Goal: Book appointment/travel/reservation

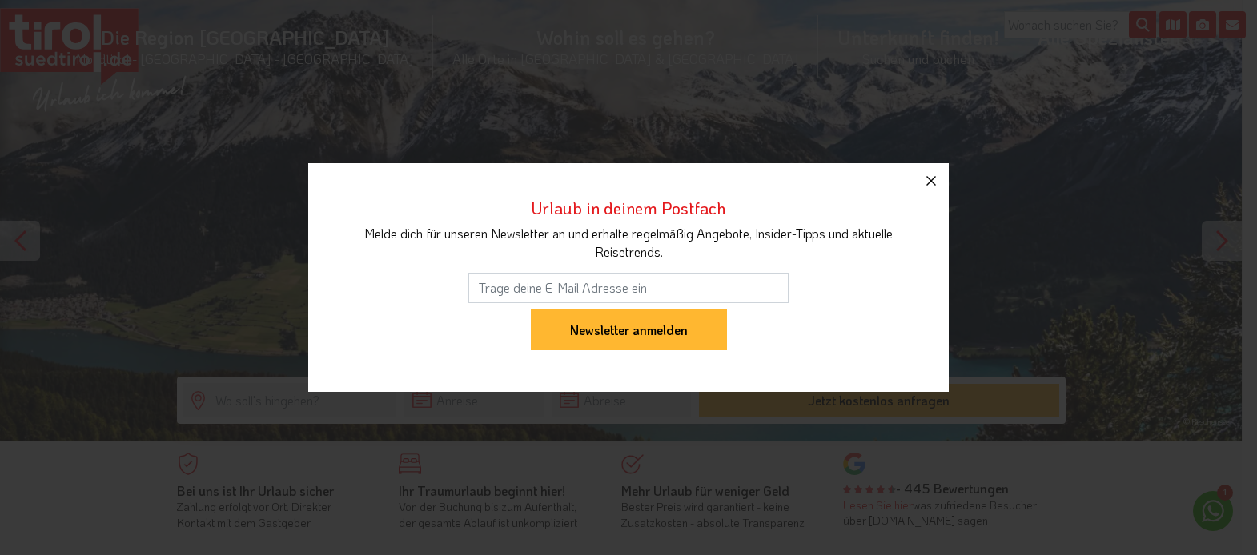
click at [931, 182] on icon "button" at bounding box center [930, 180] width 19 height 19
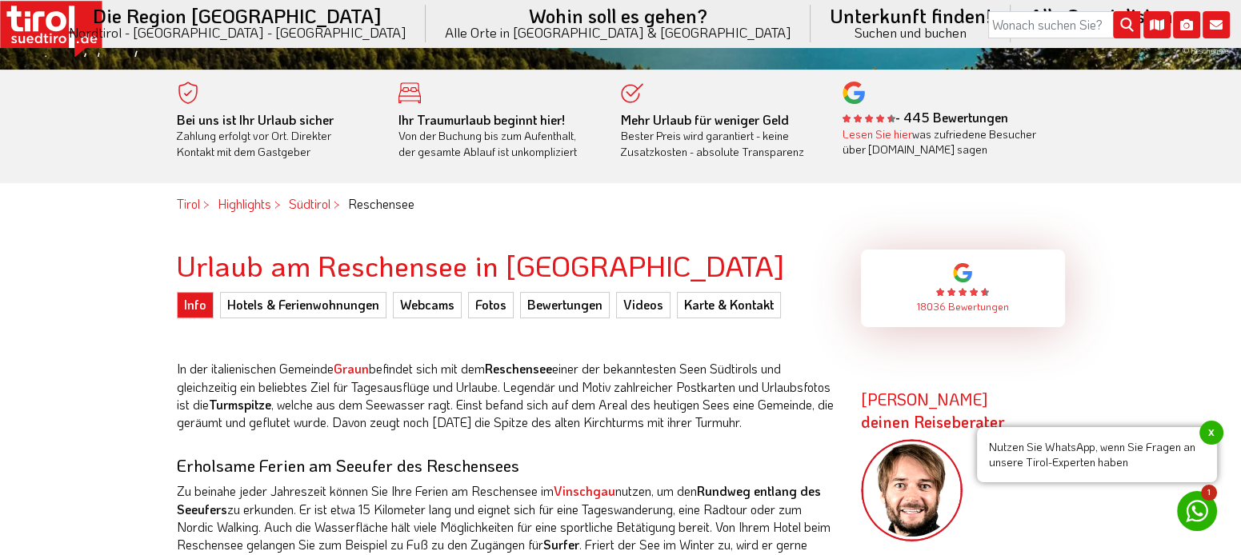
scroll to position [399, 0]
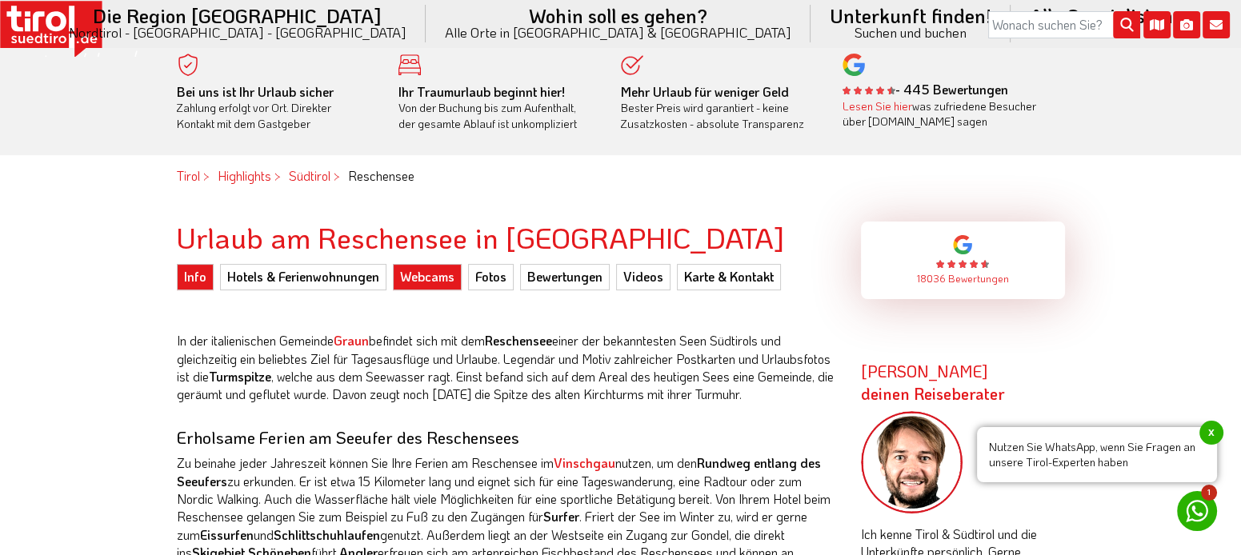
click at [419, 278] on link "Webcams" at bounding box center [427, 277] width 69 height 26
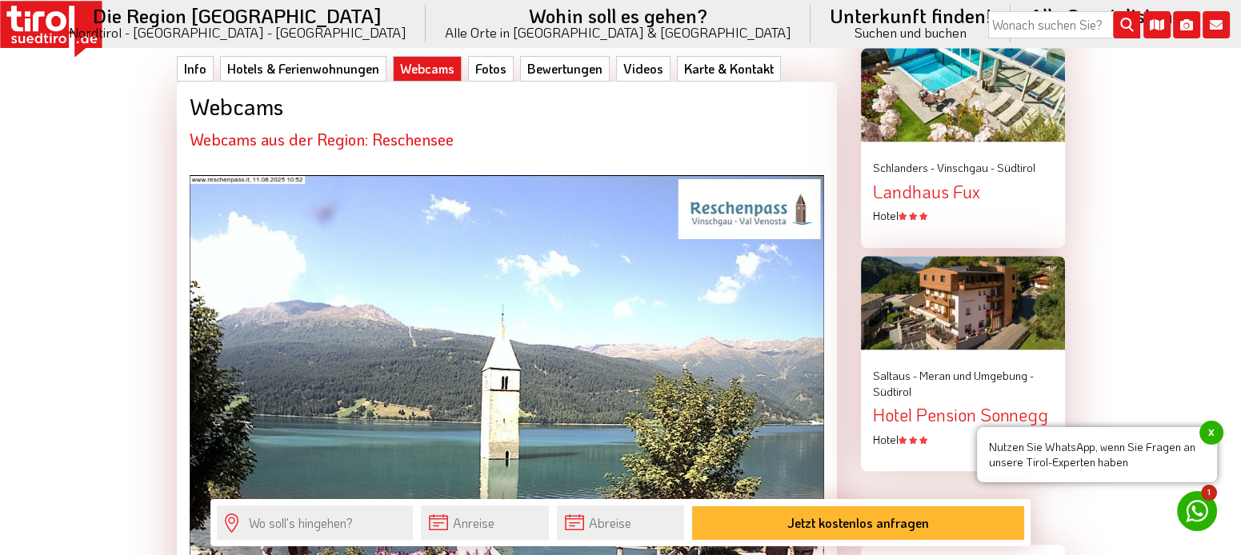
scroll to position [2057, 0]
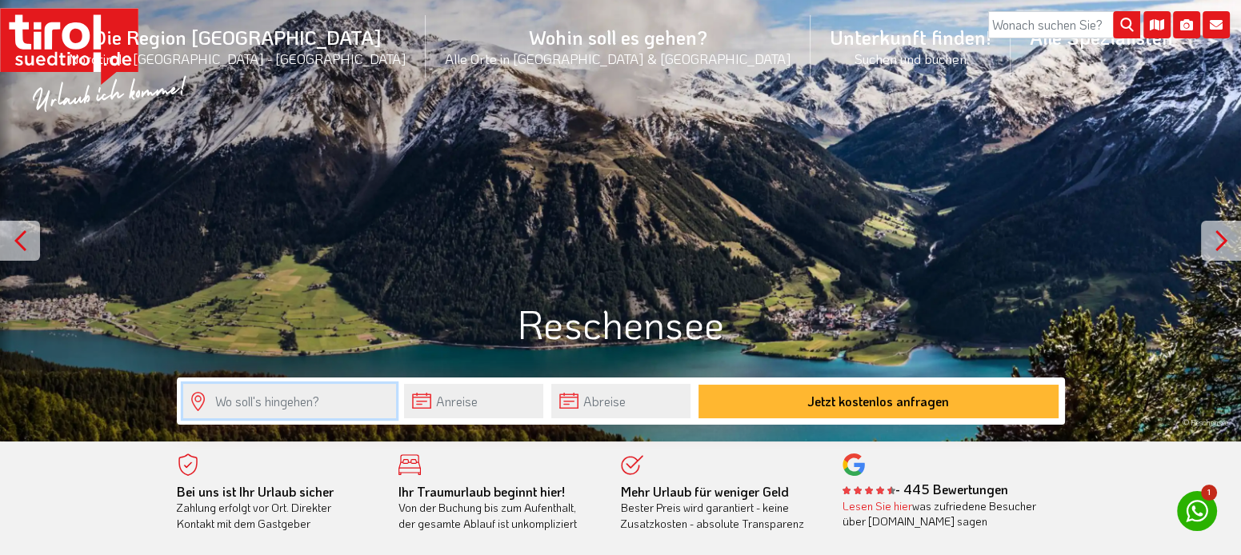
click at [290, 406] on input "text" at bounding box center [289, 401] width 213 height 34
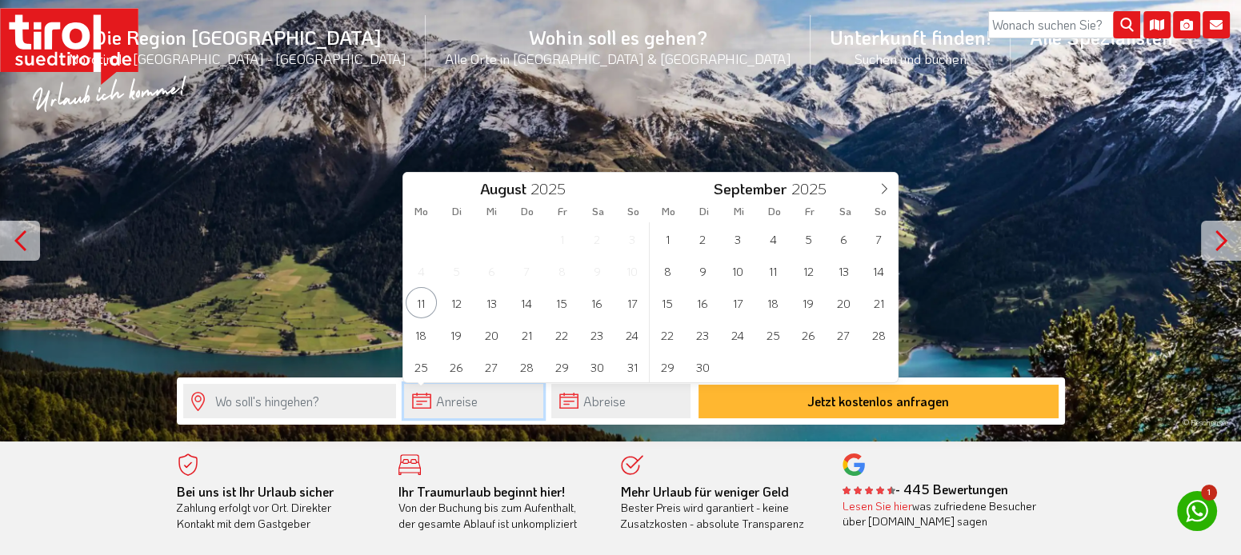
click at [438, 407] on input "text" at bounding box center [473, 401] width 139 height 34
click at [516, 371] on span "28" at bounding box center [526, 366] width 31 height 31
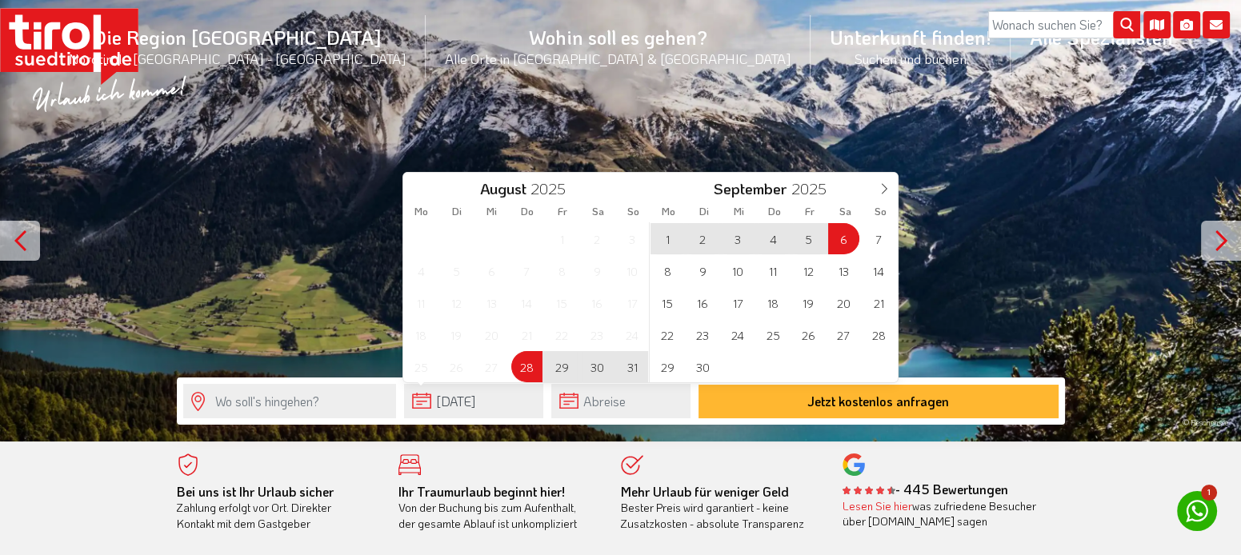
click at [856, 236] on span "6" at bounding box center [843, 238] width 31 height 31
type input "[DATE]"
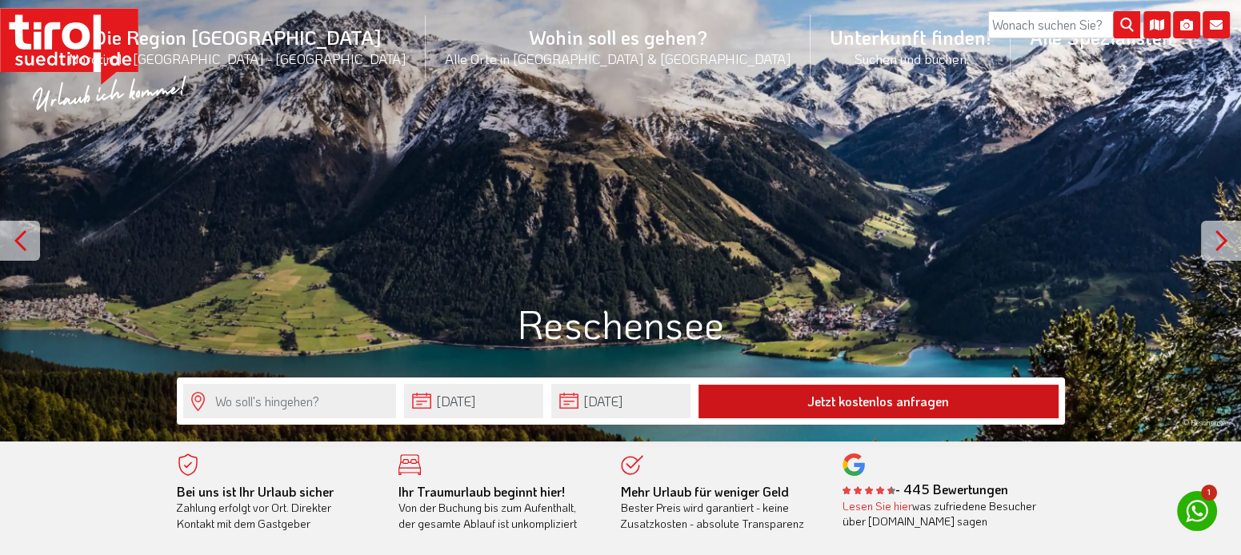
click at [824, 406] on button "Jetzt kostenlos anfragen" at bounding box center [879, 402] width 360 height 34
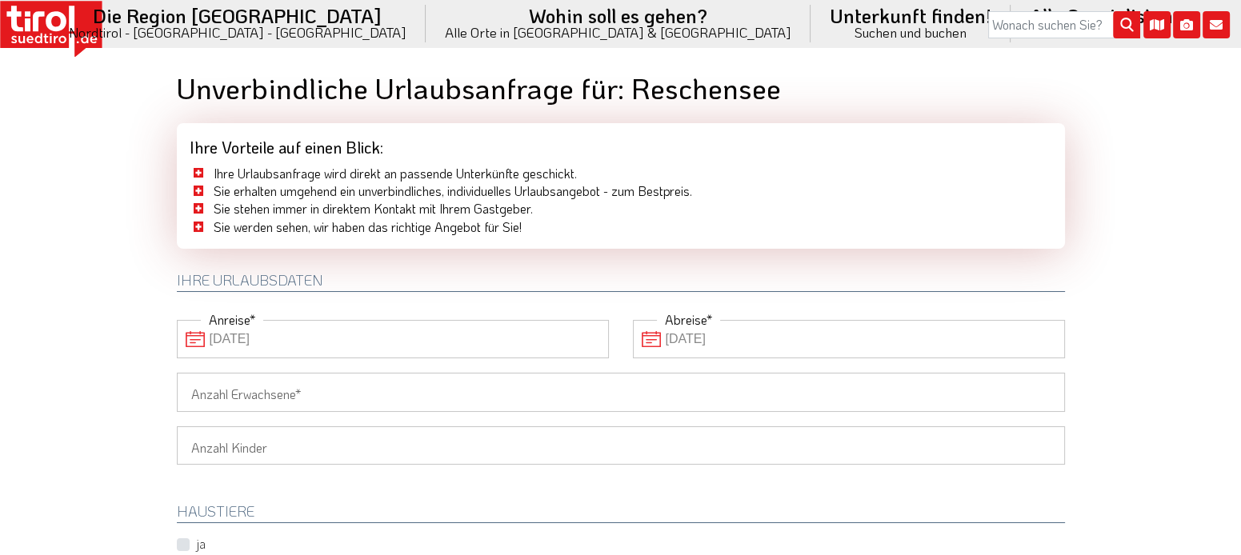
click at [347, 394] on input "Anzahl Erwachsene" at bounding box center [621, 392] width 888 height 38
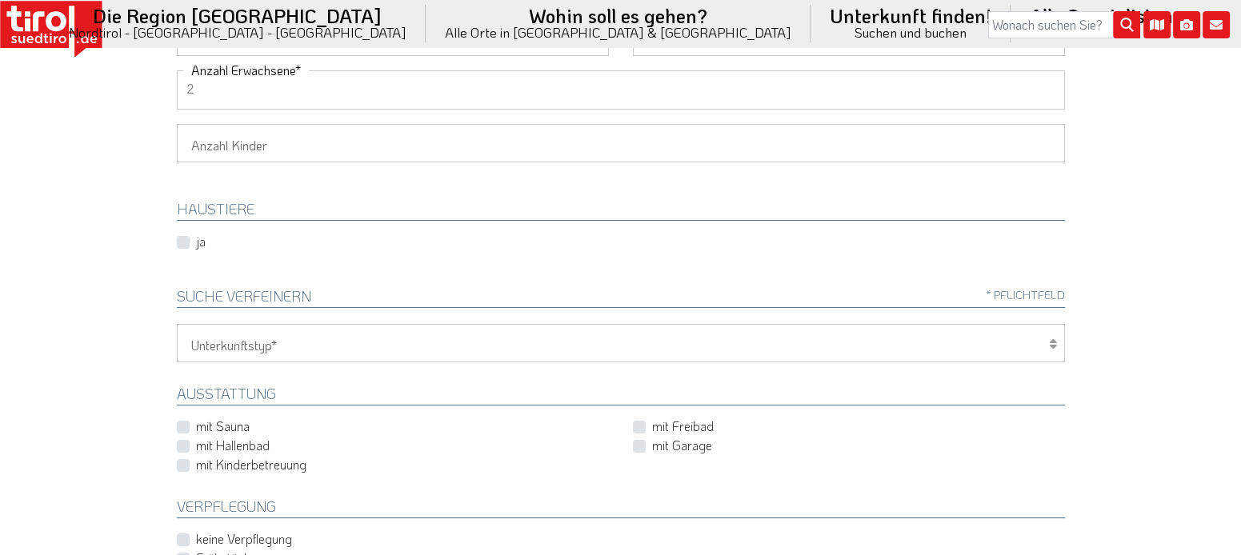
scroll to position [399, 0]
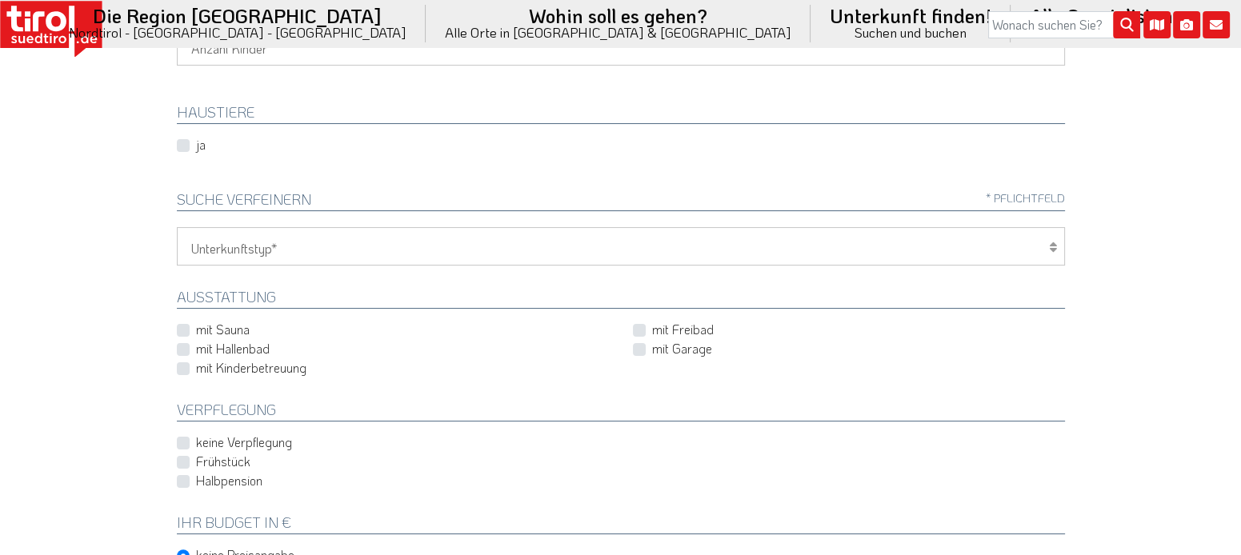
type input "2"
click at [196, 350] on label "mit Hallenbad" at bounding box center [233, 349] width 74 height 18
click at [181, 350] on input "mit Hallenbad" at bounding box center [396, 349] width 432 height 10
checkbox input "true"
click at [652, 328] on label "mit Freibad" at bounding box center [683, 330] width 62 height 18
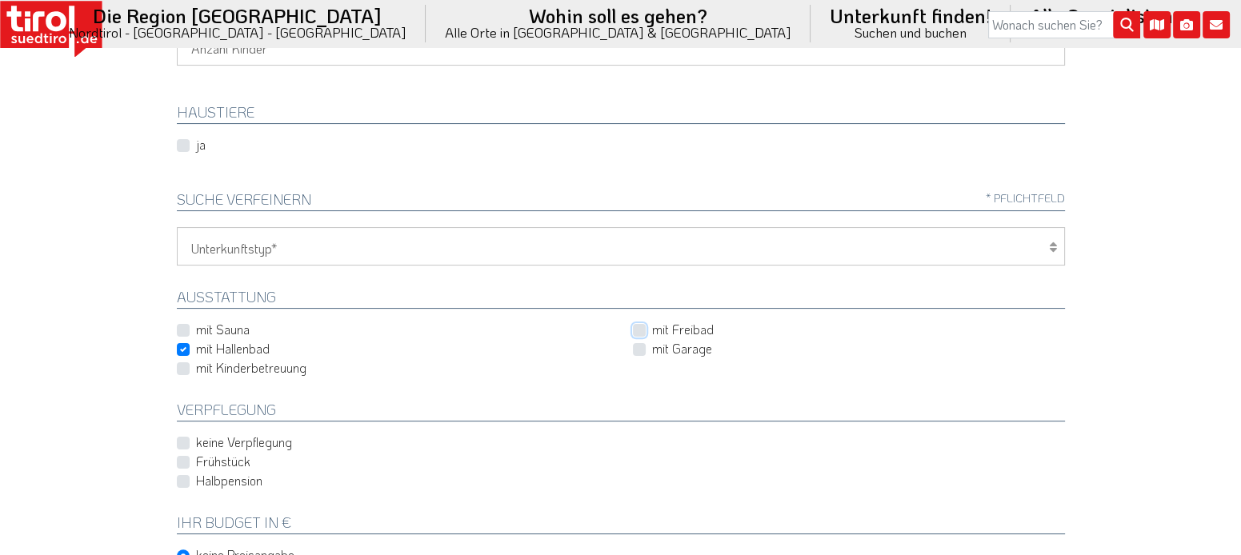
click at [639, 328] on input "mit Freibad" at bounding box center [852, 330] width 432 height 10
checkbox input "true"
click at [196, 463] on label "Frühstück" at bounding box center [223, 462] width 54 height 18
click at [180, 463] on input "Frühstück" at bounding box center [624, 462] width 888 height 10
checkbox input "true"
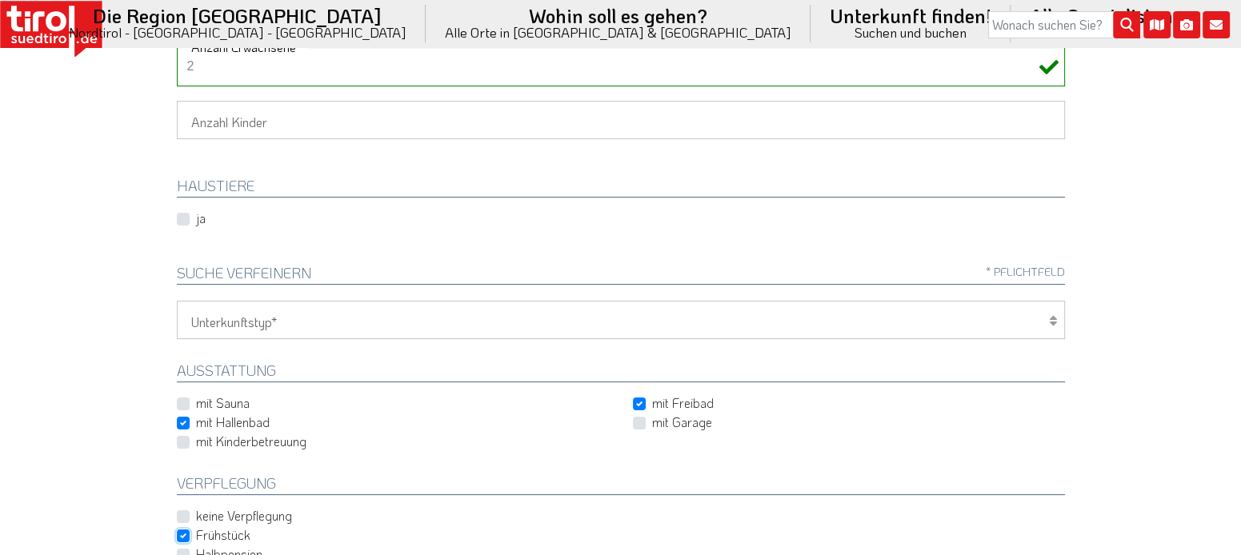
scroll to position [0, 0]
